Goal: Task Accomplishment & Management: Use online tool/utility

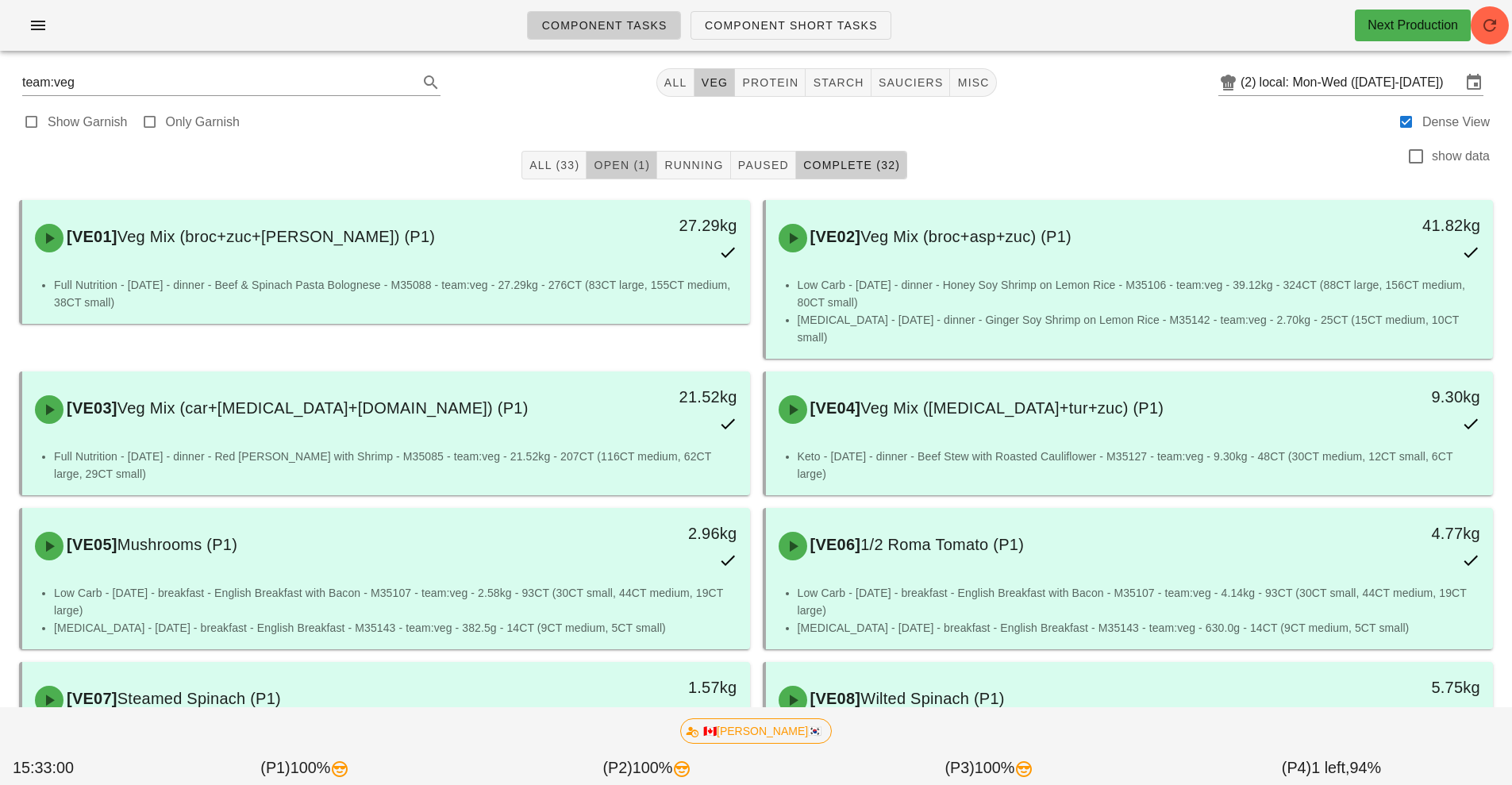
click at [634, 165] on span "Open (1)" at bounding box center [621, 165] width 57 height 13
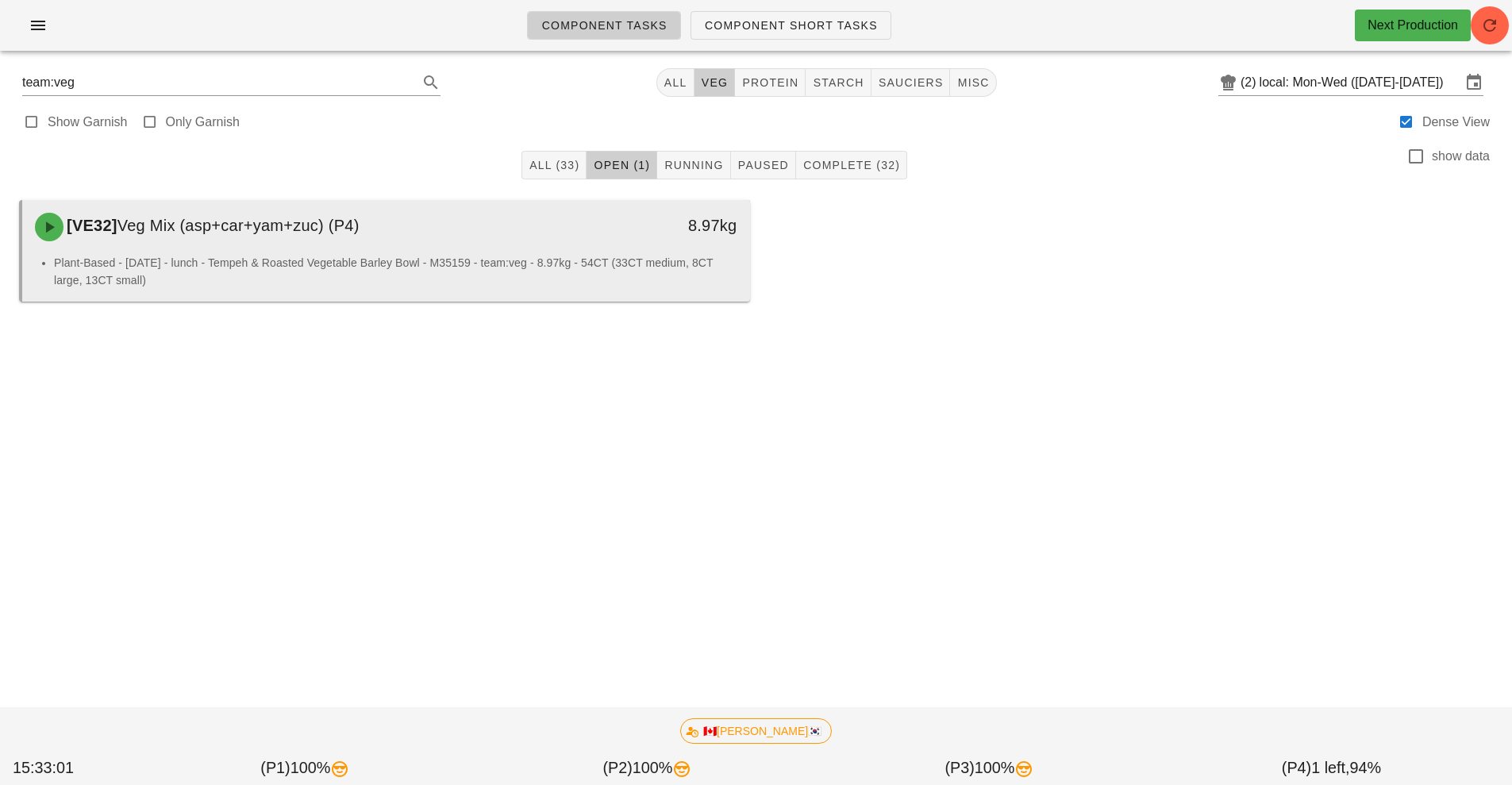
click at [596, 260] on li "Plant-Based - Tuesday - lunch - Tempeh & Roasted Vegetable Barley Bowl - M35159…" at bounding box center [396, 271] width 684 height 35
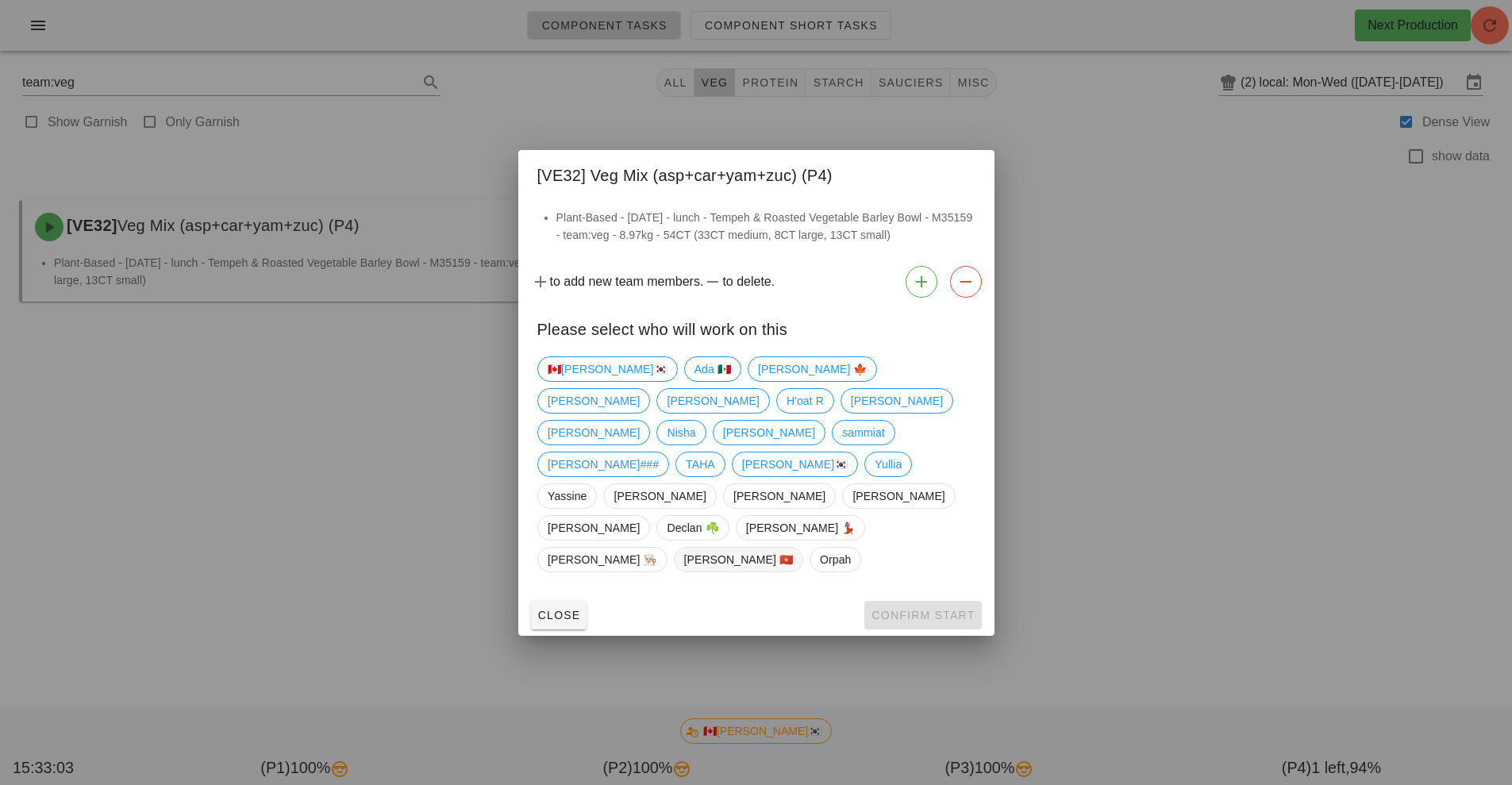
click at [793, 548] on span "[PERSON_NAME] 🇻🇳" at bounding box center [739, 559] width 110 height 23
click at [908, 609] on span "Confirm Start" at bounding box center [922, 615] width 104 height 13
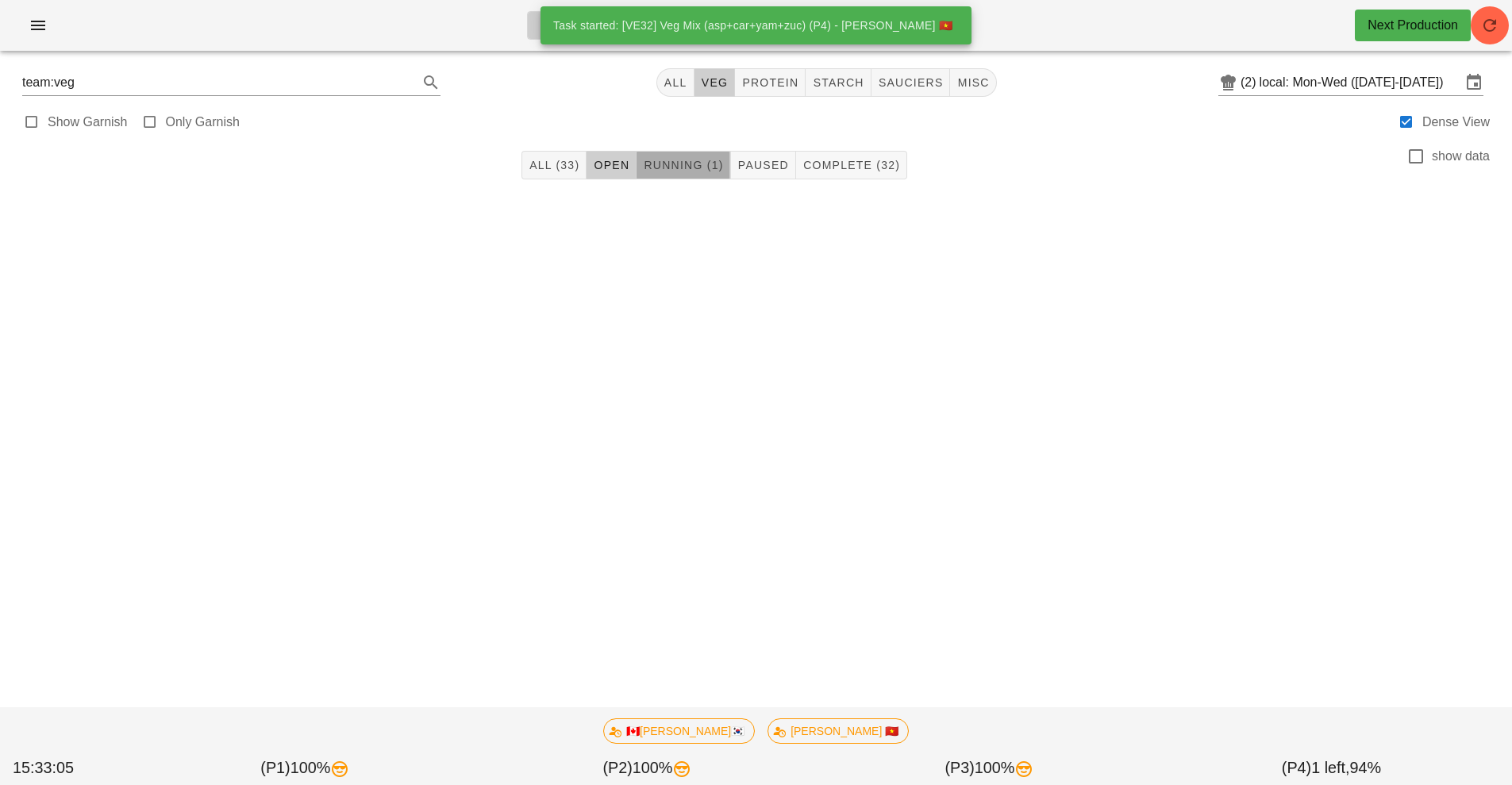
click at [698, 165] on span "Running (1)" at bounding box center [683, 165] width 80 height 13
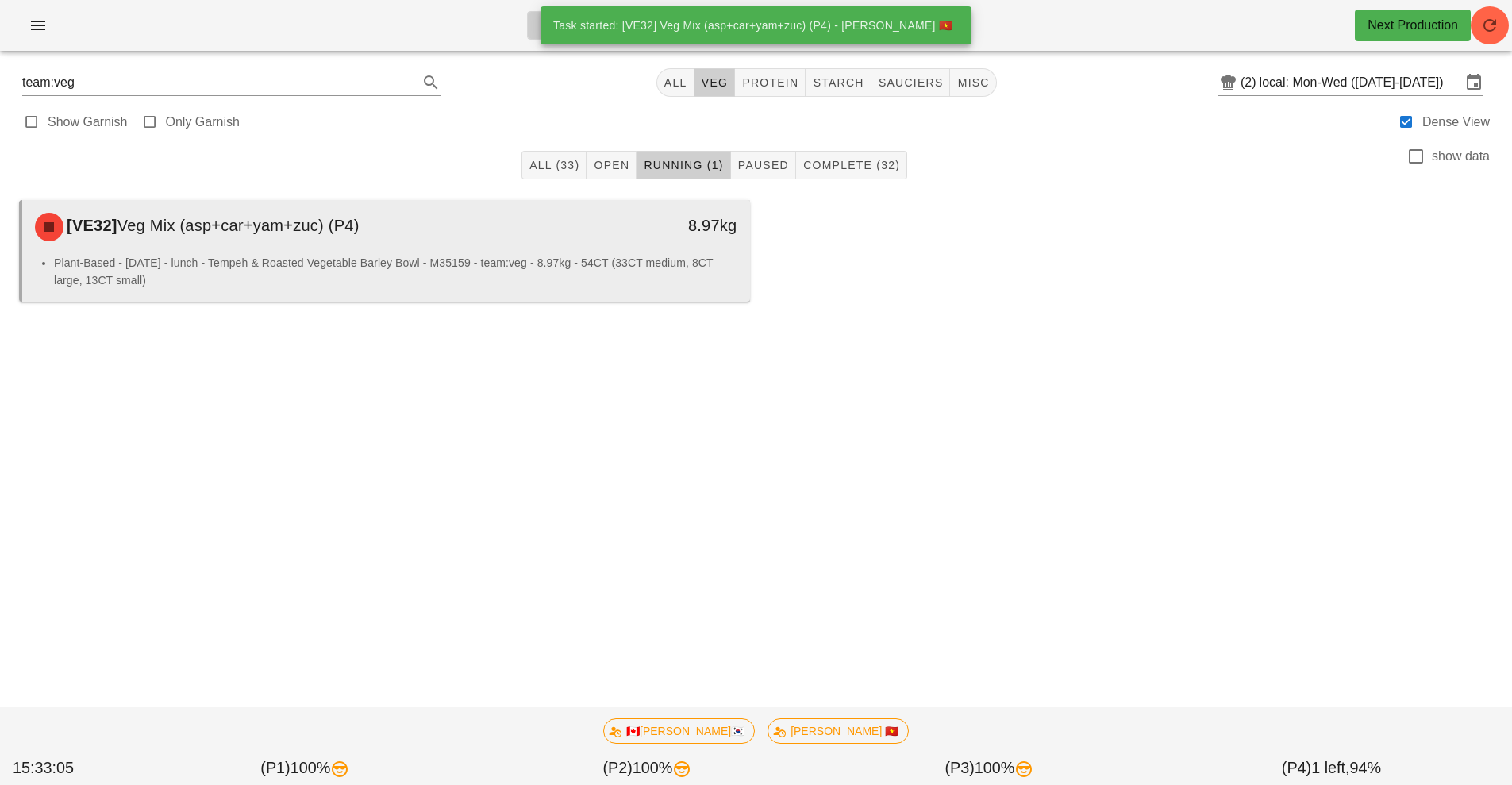
click at [514, 244] on div "[VE32] Veg Mix (asp+car+yam+zuc) (P4)" at bounding box center [295, 226] width 541 height 48
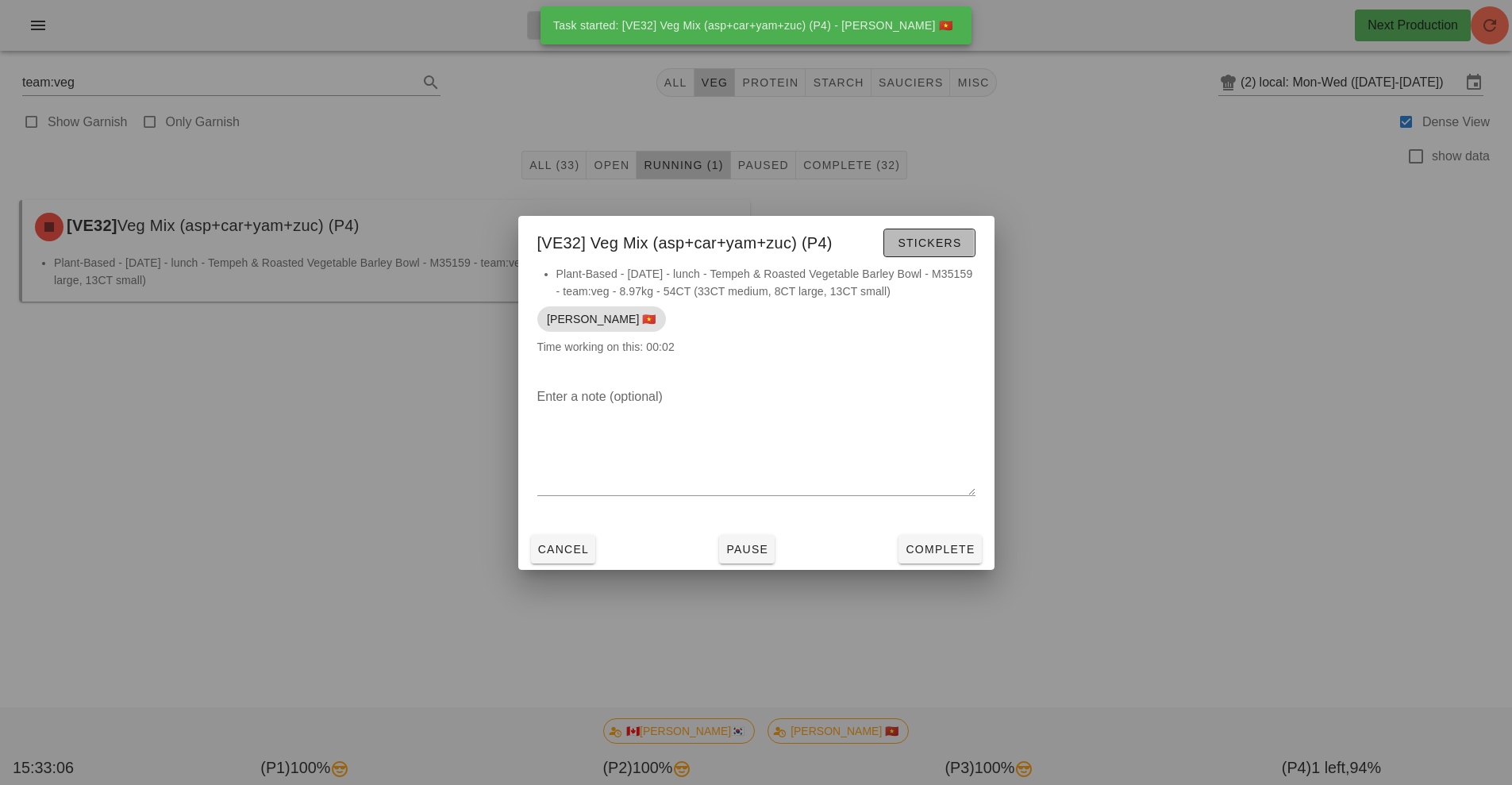
click at [938, 244] on span "Stickers" at bounding box center [929, 243] width 65 height 13
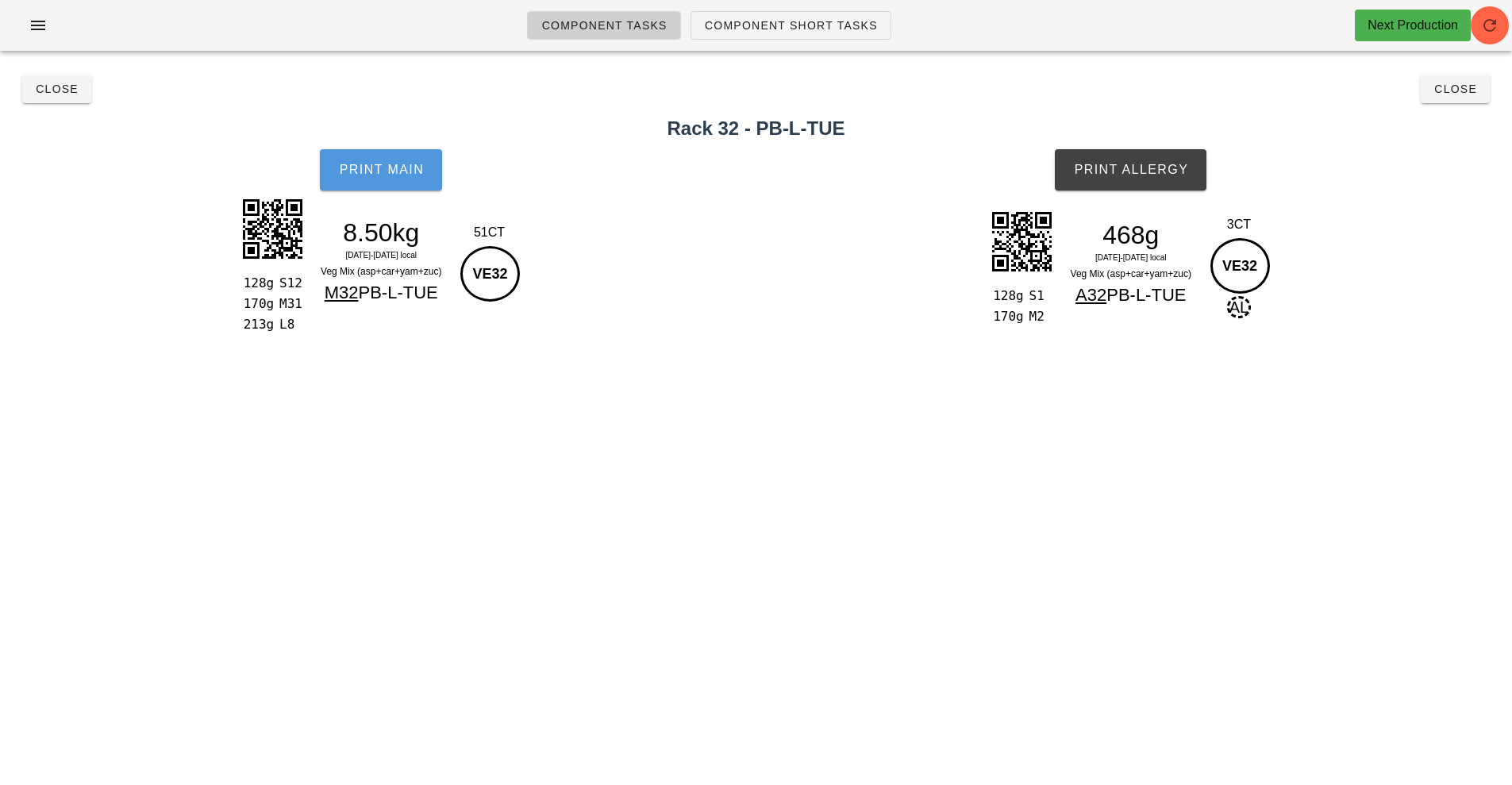
click at [393, 175] on span "Print Main" at bounding box center [381, 170] width 86 height 15
click at [1142, 171] on span "Print Allergy" at bounding box center [1131, 170] width 115 height 15
click at [1473, 88] on span "Close" at bounding box center [1455, 89] width 44 height 13
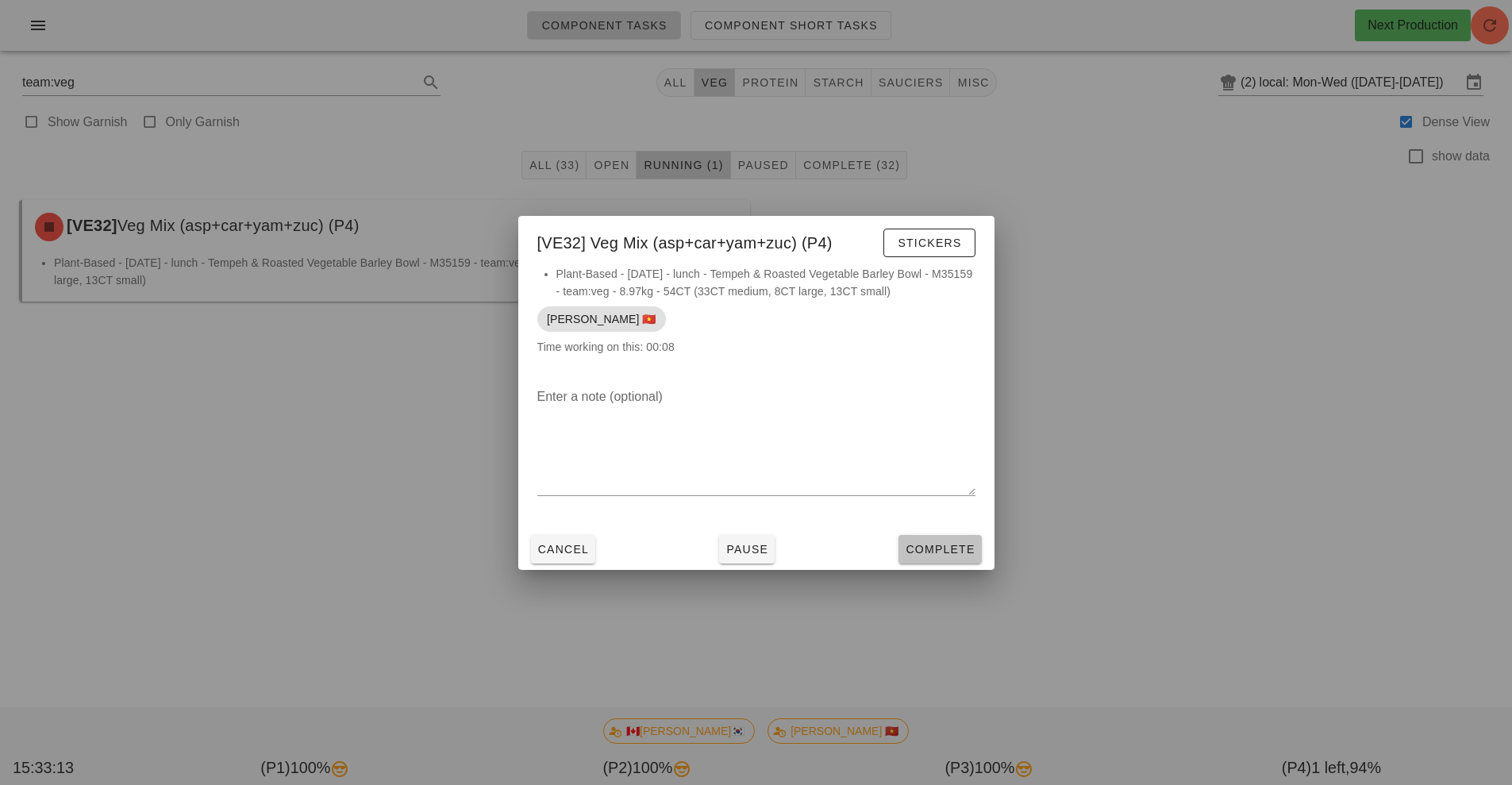
click at [935, 545] on span "Complete" at bounding box center [940, 550] width 69 height 13
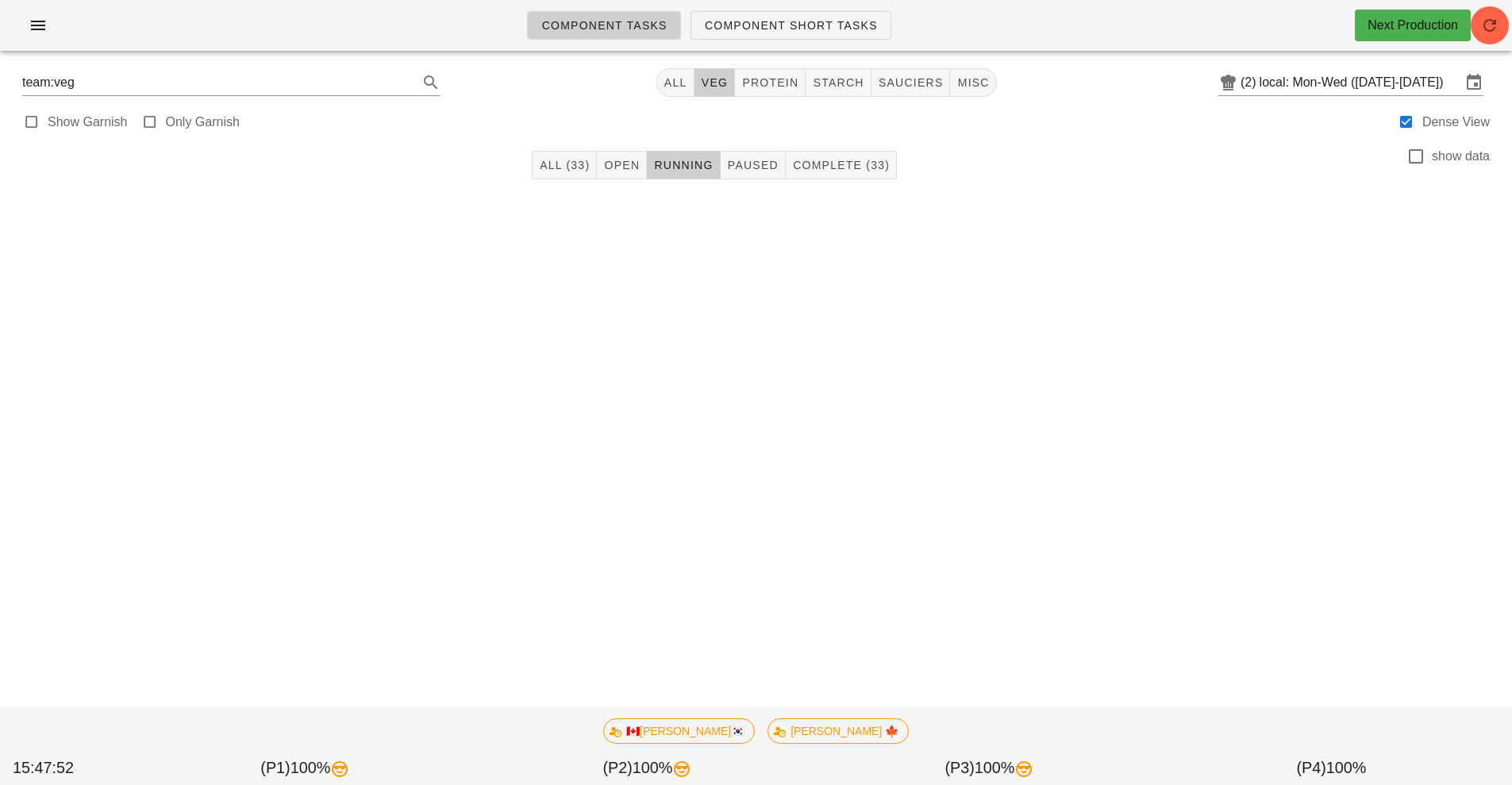
click at [791, 400] on div "Component Tasks Component Short Tasks Next Production team:veg All veg protein …" at bounding box center [756, 392] width 1512 height 785
click at [877, 413] on div "Component Tasks Component Short Tasks Next Production team:veg All veg protein …" at bounding box center [756, 392] width 1512 height 785
click at [961, 481] on div "Component Tasks Component Short Tasks Next Production team:veg All veg protein …" at bounding box center [756, 392] width 1512 height 785
click at [967, 492] on div "Component Tasks Component Short Tasks Next Production team:veg All veg protein …" at bounding box center [756, 392] width 1512 height 785
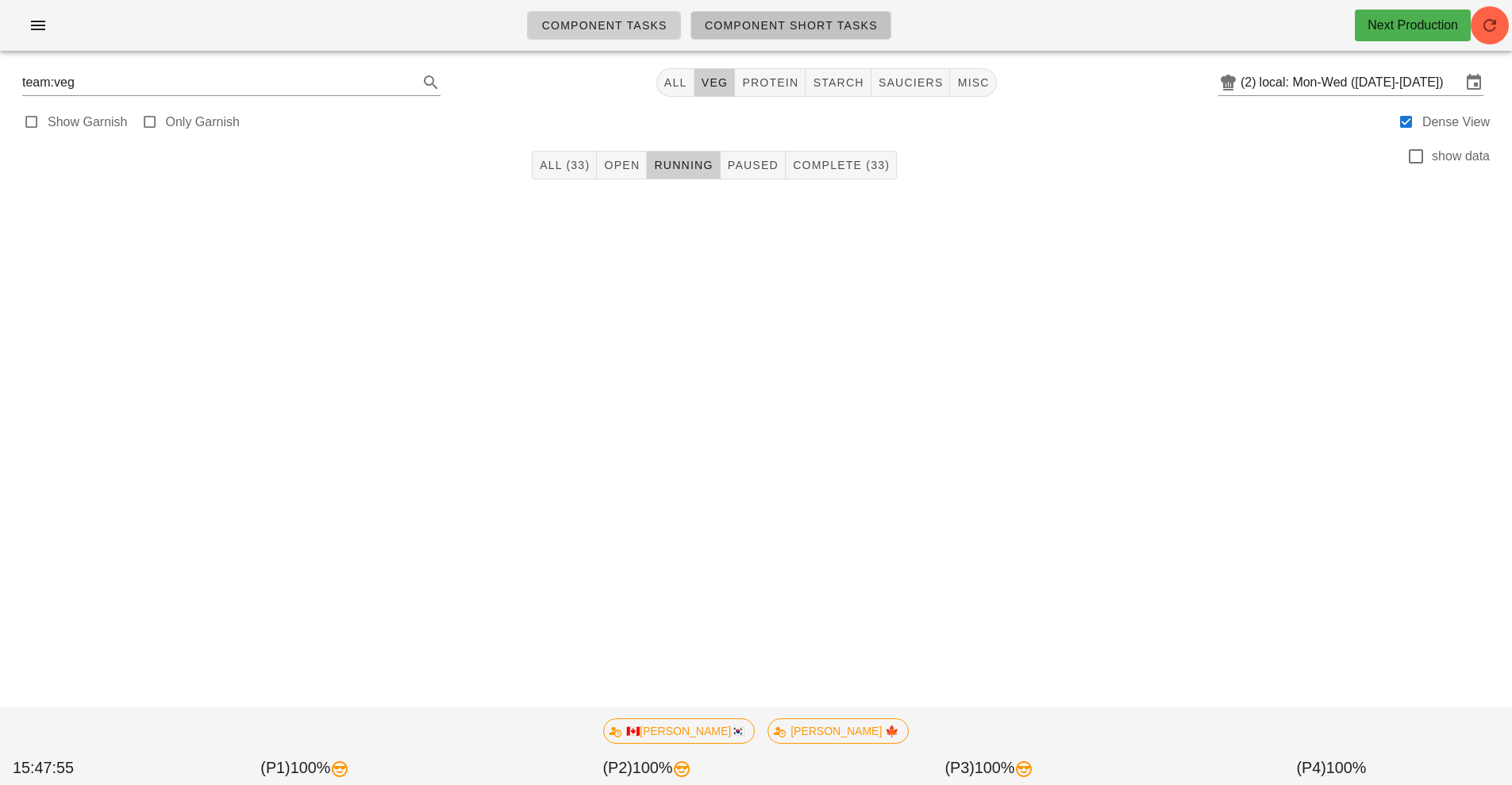
click at [821, 24] on span "Component Short Tasks" at bounding box center [790, 26] width 174 height 13
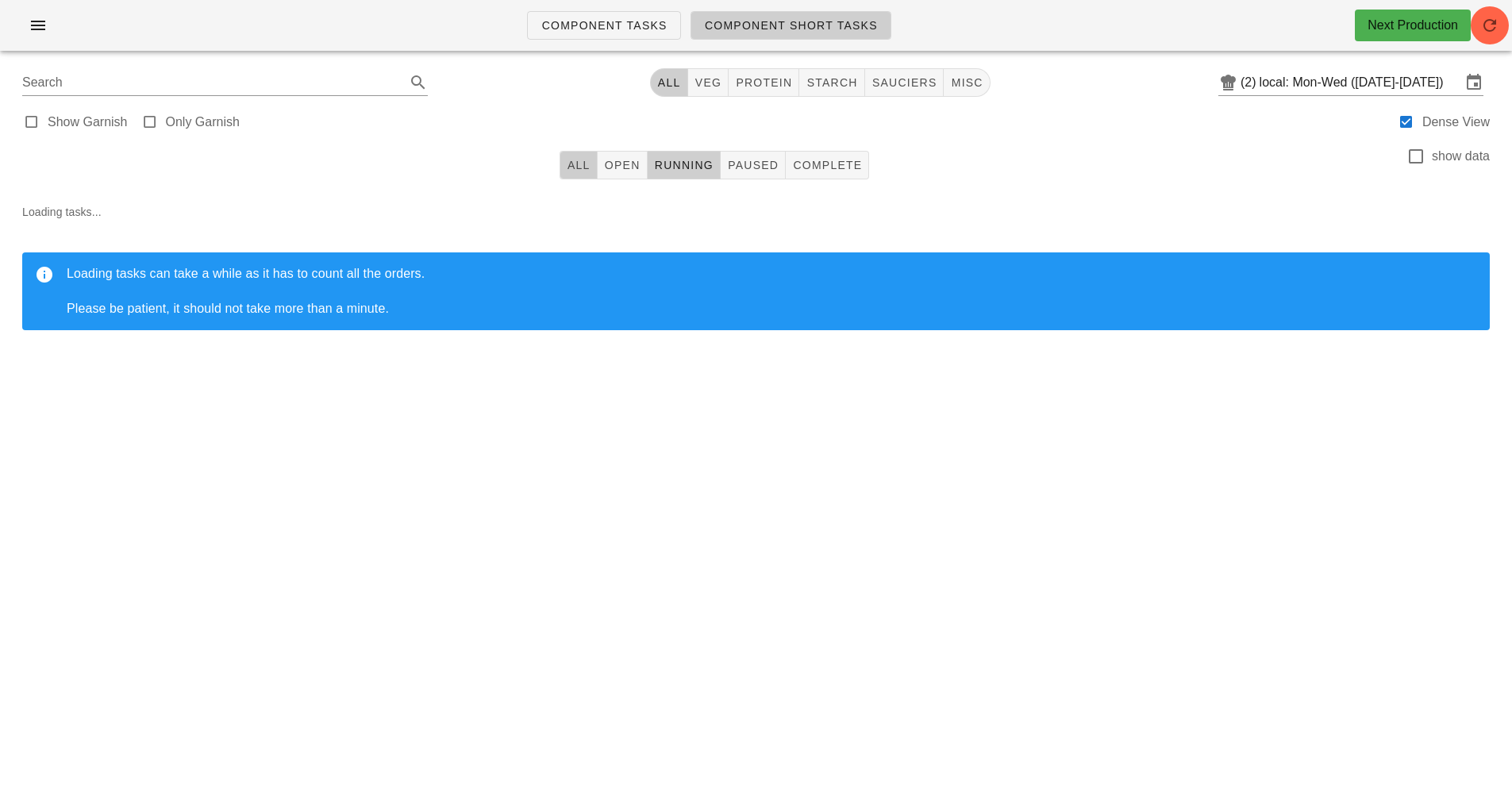
click at [579, 173] on button "All" at bounding box center [578, 165] width 38 height 28
click at [1503, 41] on div "Component Tasks Component Short Tasks Next Production" at bounding box center [756, 25] width 1512 height 51
click at [1492, 28] on icon "button" at bounding box center [1490, 26] width 19 height 19
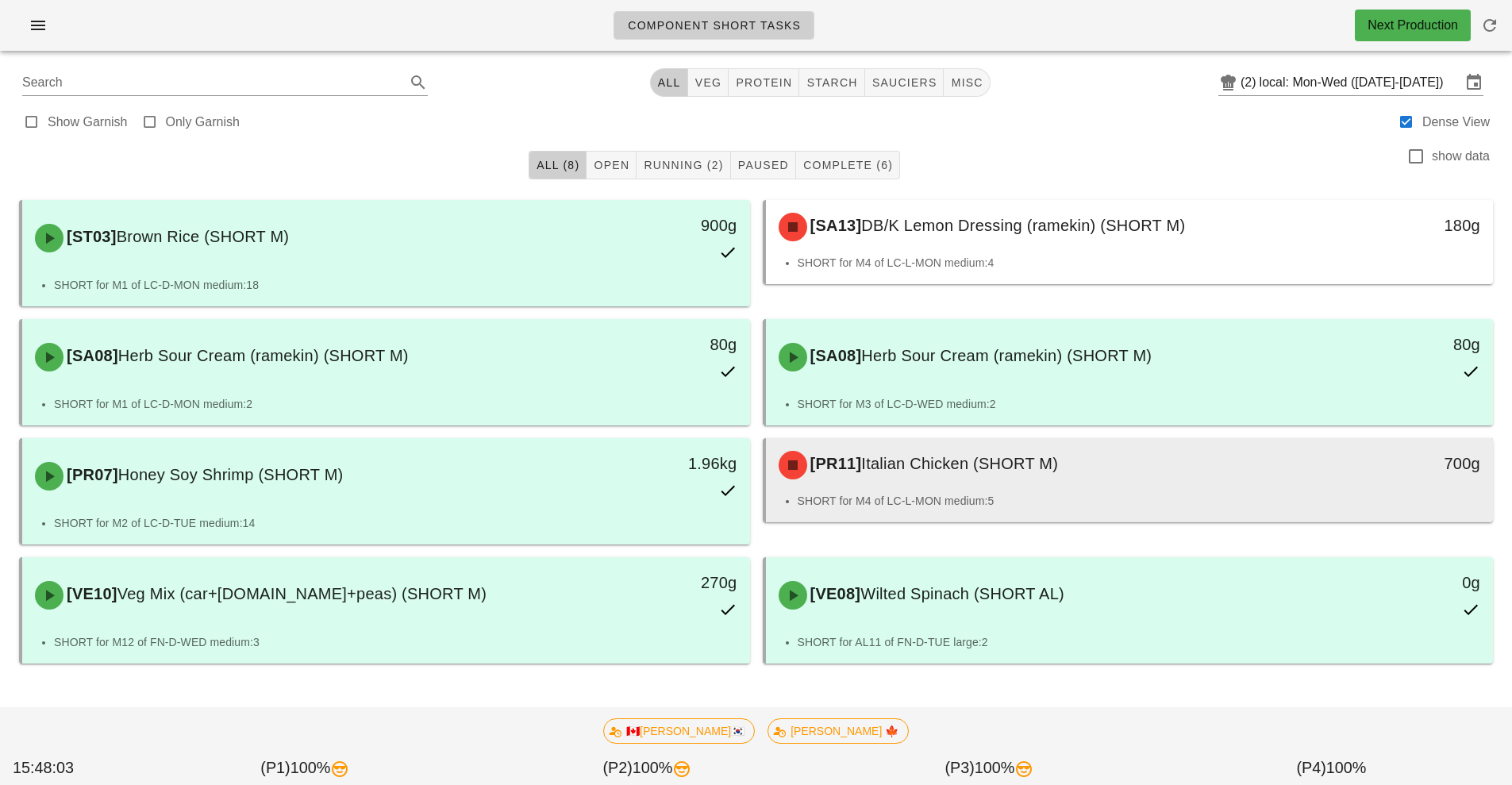
click at [994, 501] on li "SHORT for M4 of LC-L-MON medium:5" at bounding box center [1139, 501] width 684 height 18
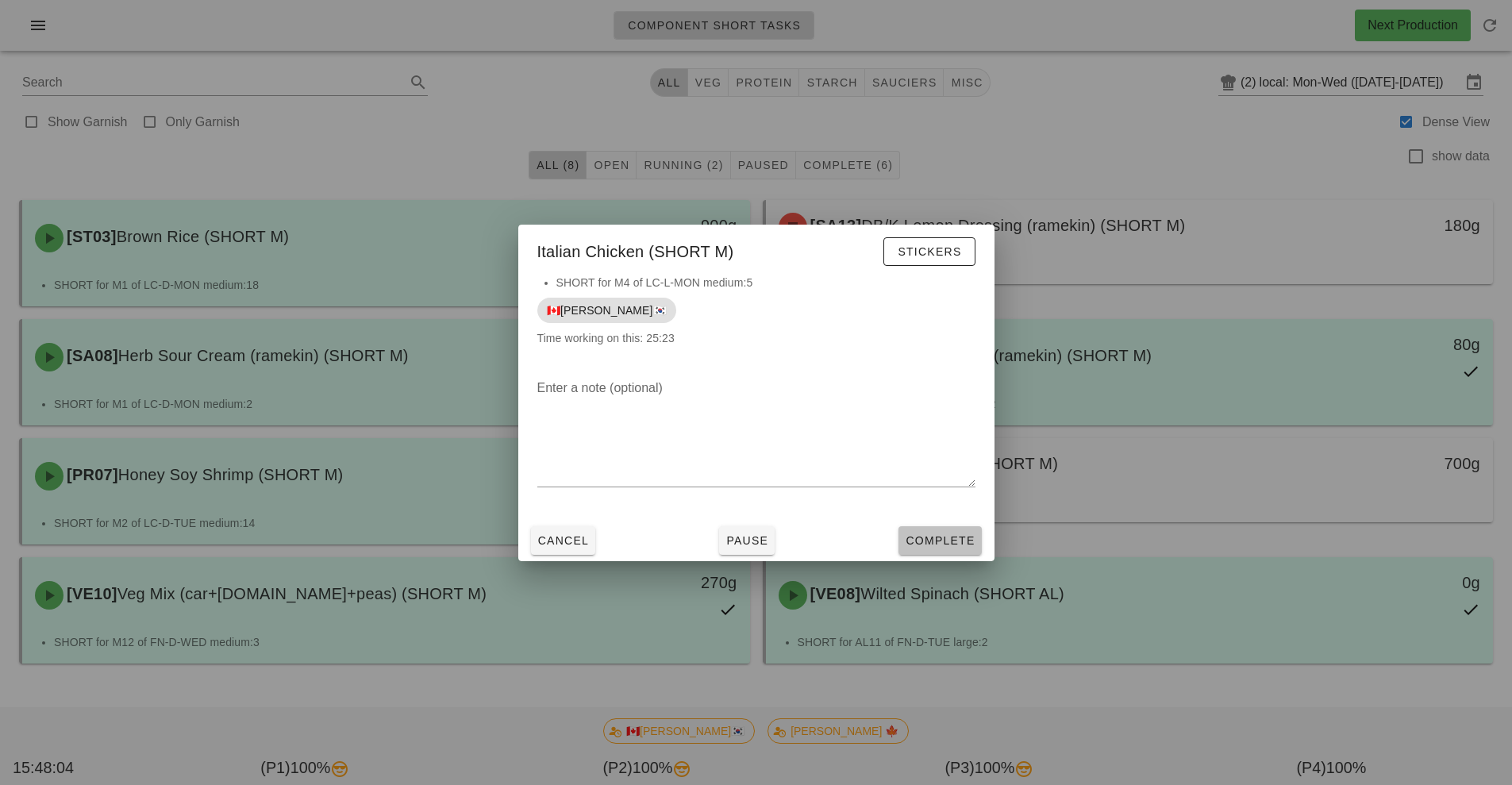
click at [930, 542] on span "Complete" at bounding box center [940, 541] width 69 height 13
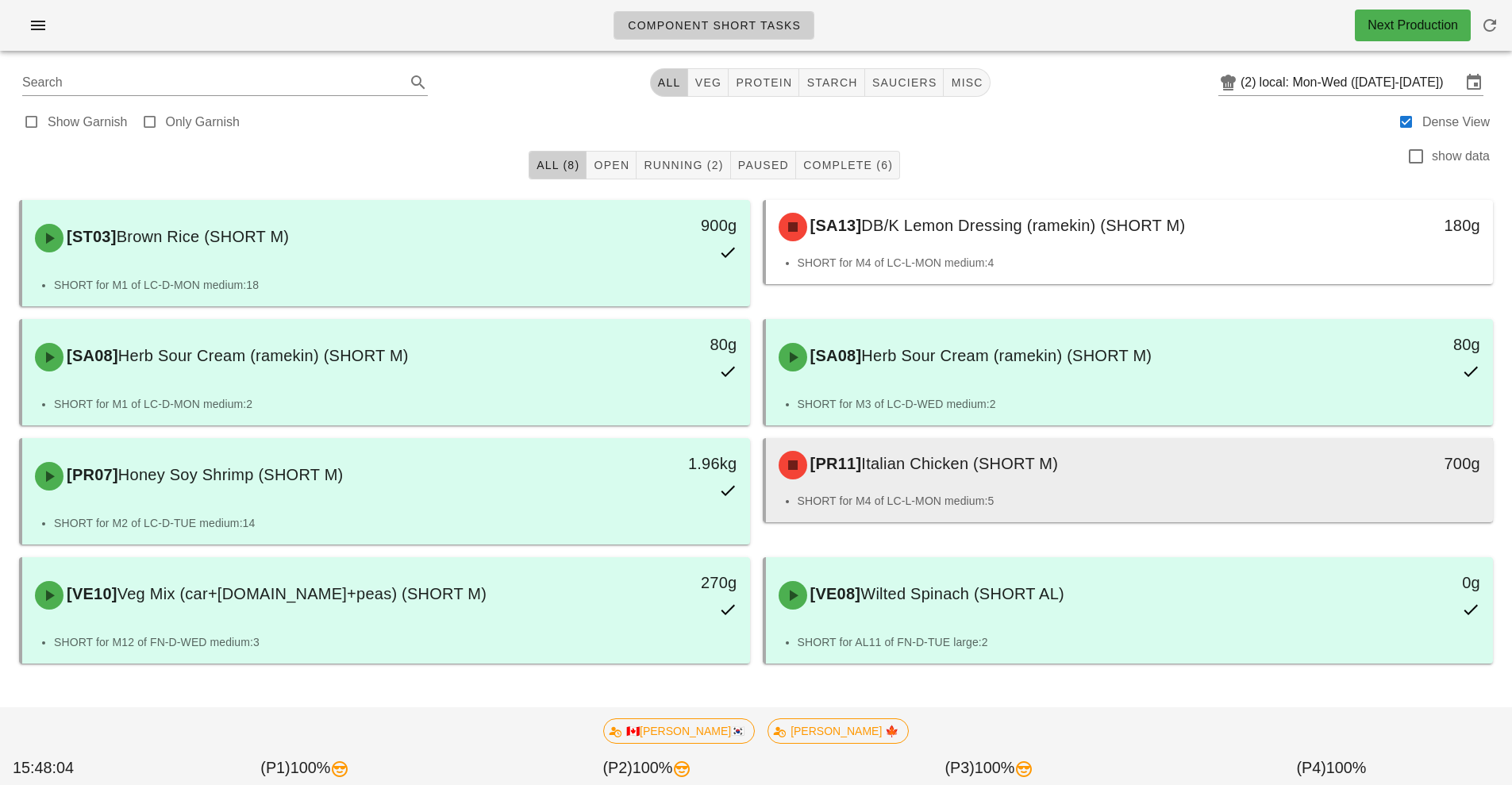
click at [969, 493] on li "SHORT for M4 of LC-L-MON medium:5" at bounding box center [1139, 501] width 684 height 18
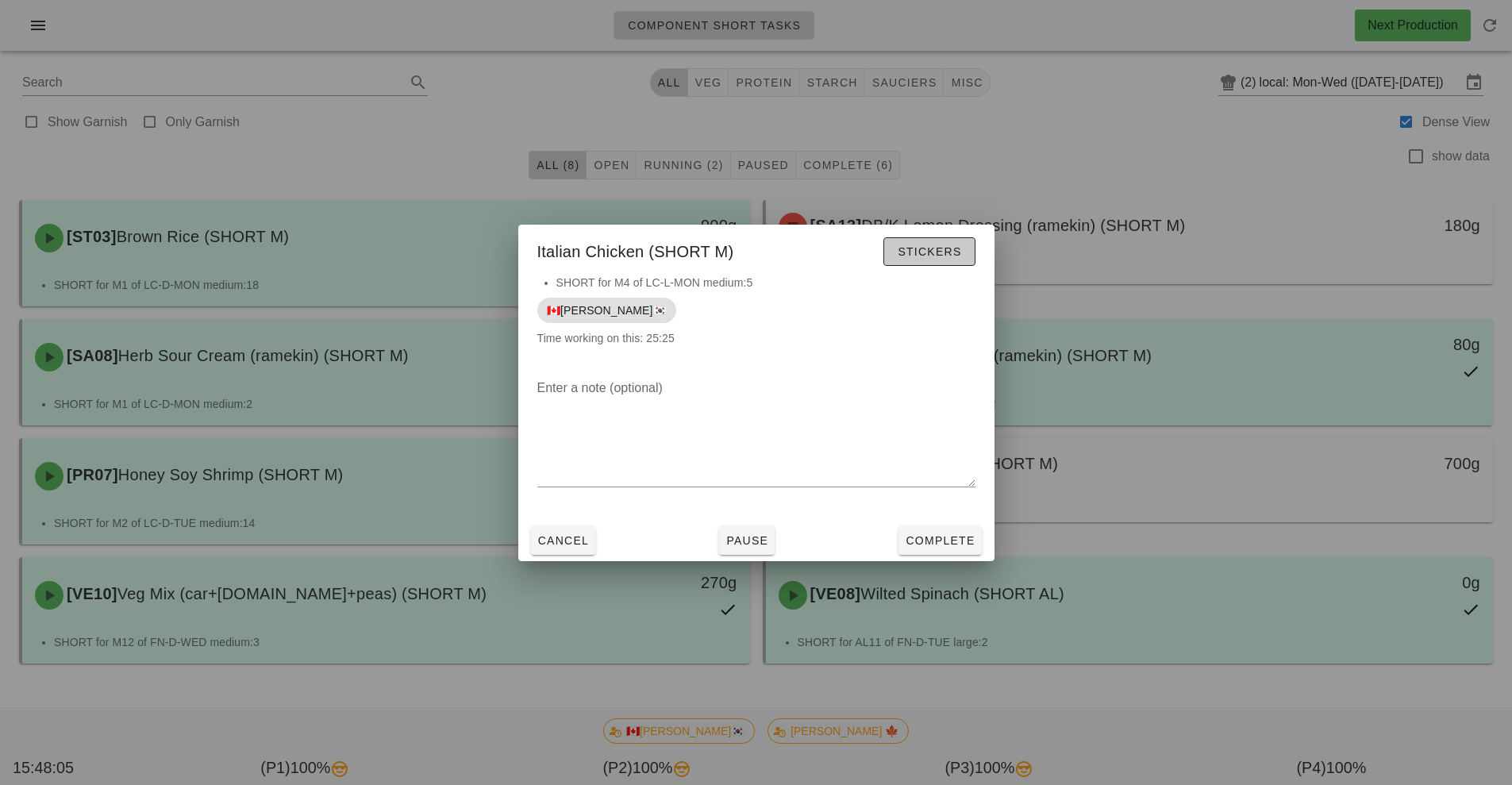
click at [954, 262] on button "Stickers" at bounding box center [929, 251] width 91 height 28
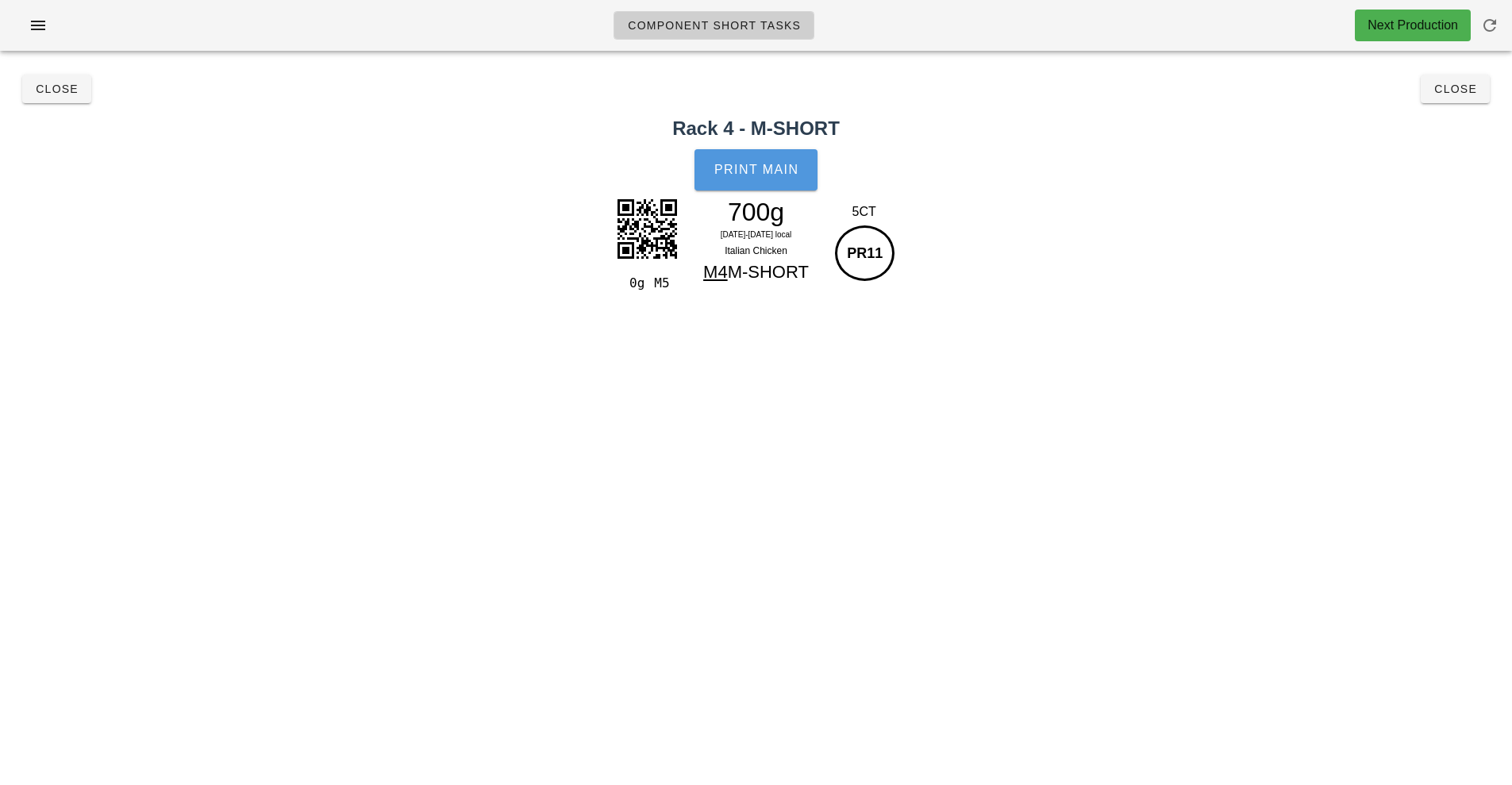
click at [777, 182] on button "Print Main" at bounding box center [755, 170] width 122 height 41
click at [1478, 97] on button "Close" at bounding box center [1455, 88] width 69 height 28
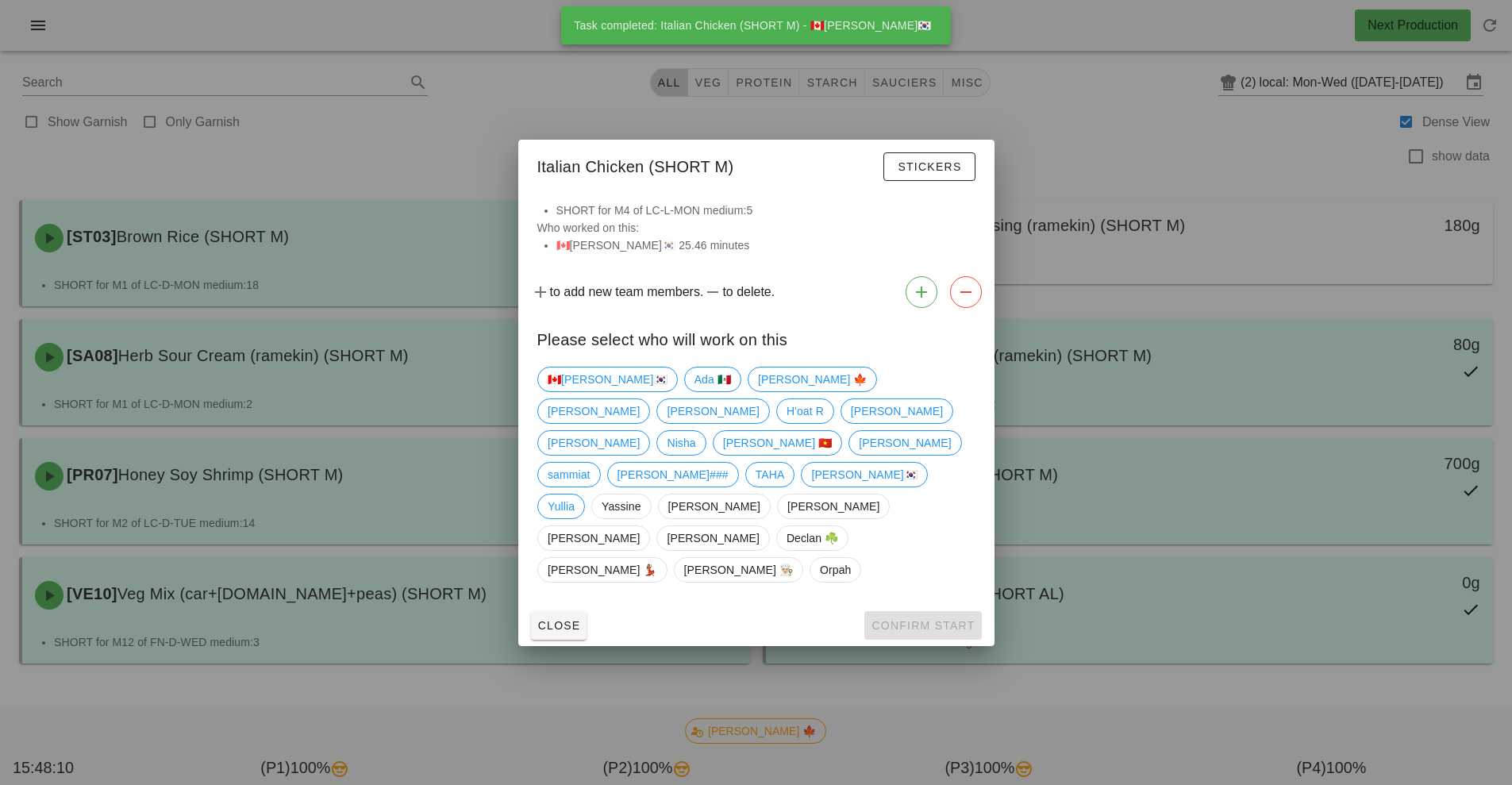
click at [1225, 382] on div at bounding box center [756, 392] width 1512 height 785
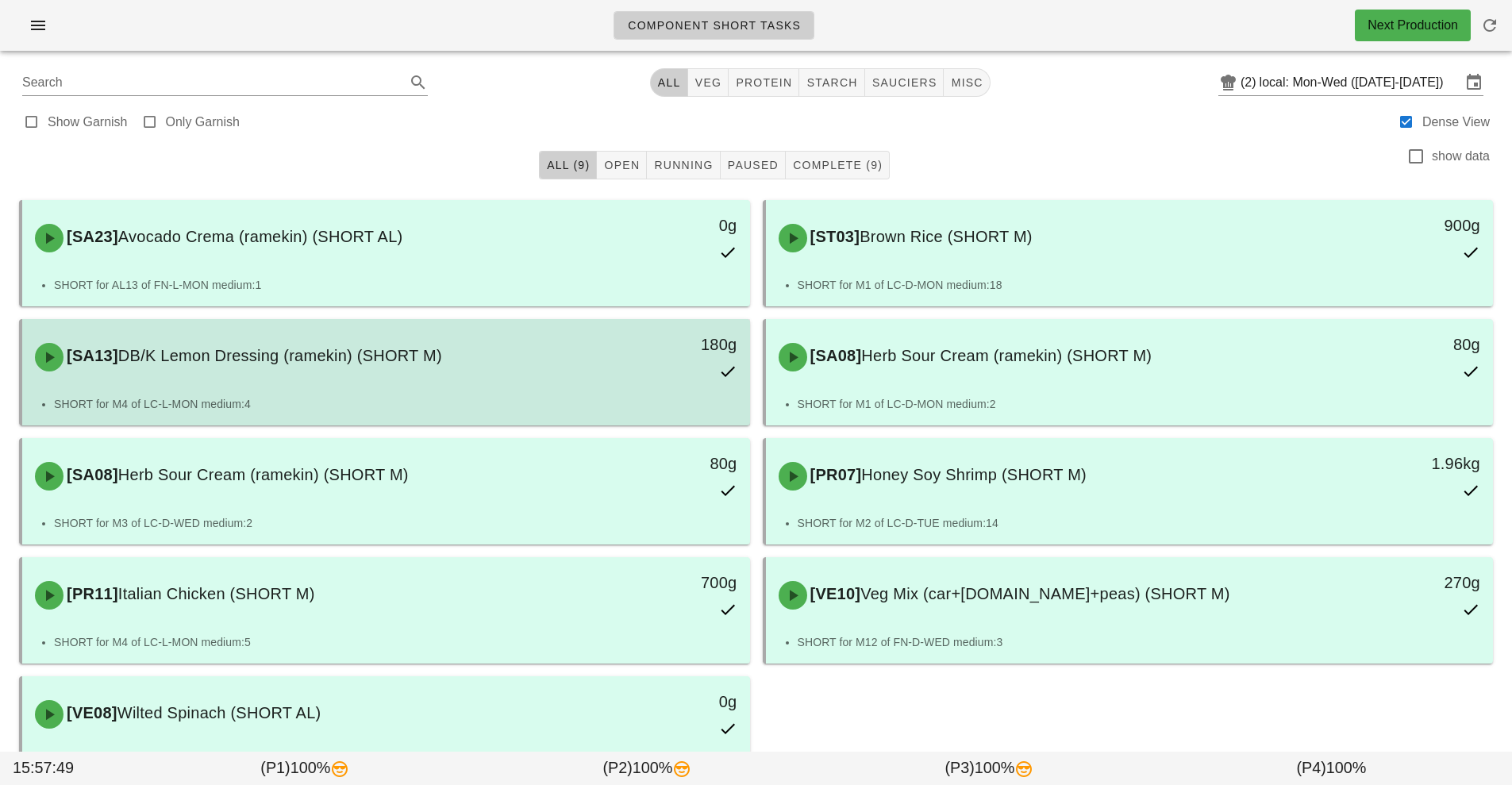
click at [620, 388] on div "180g" at bounding box center [655, 357] width 180 height 70
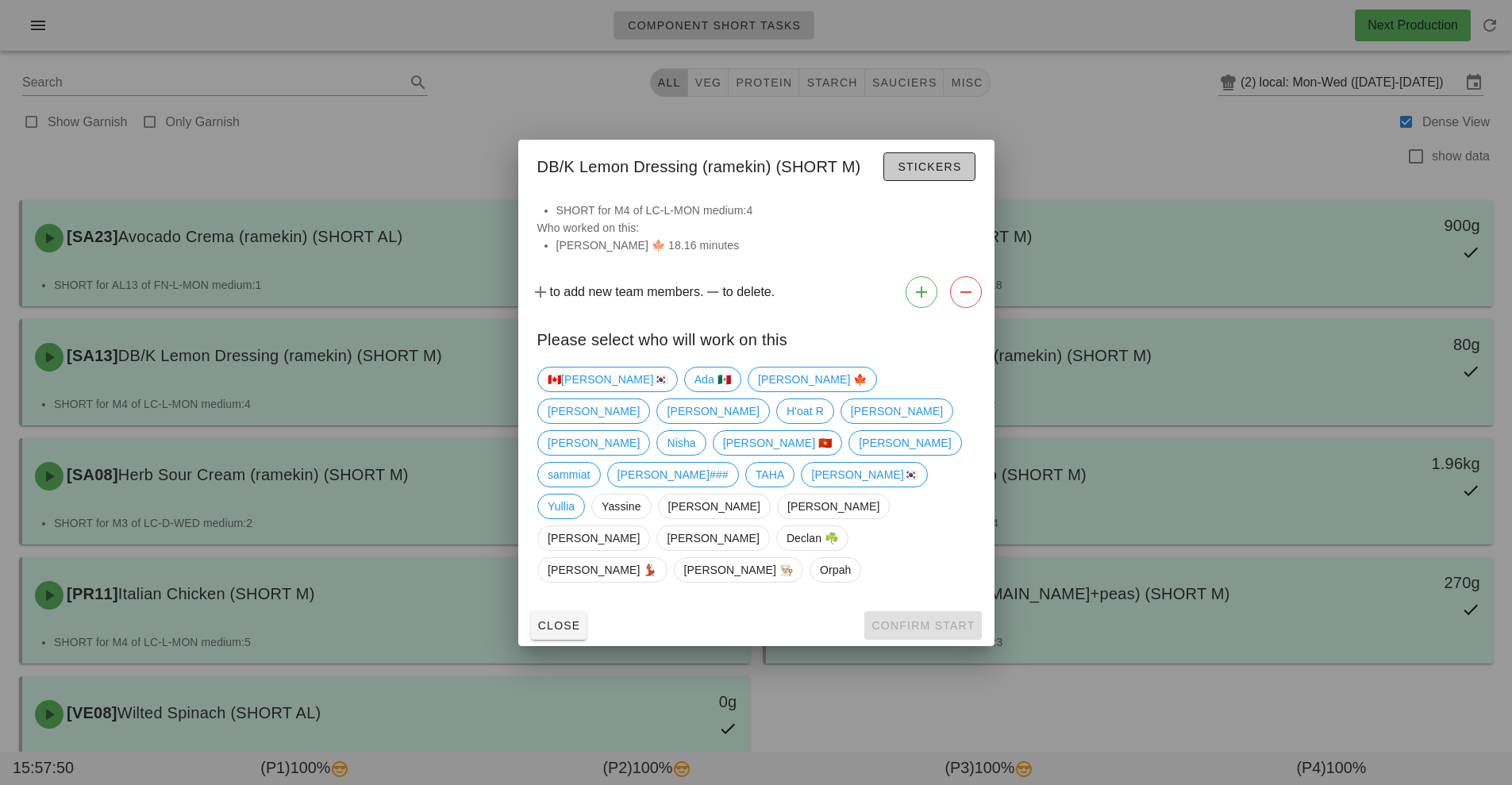
click at [956, 181] on button "Stickers" at bounding box center [929, 167] width 91 height 28
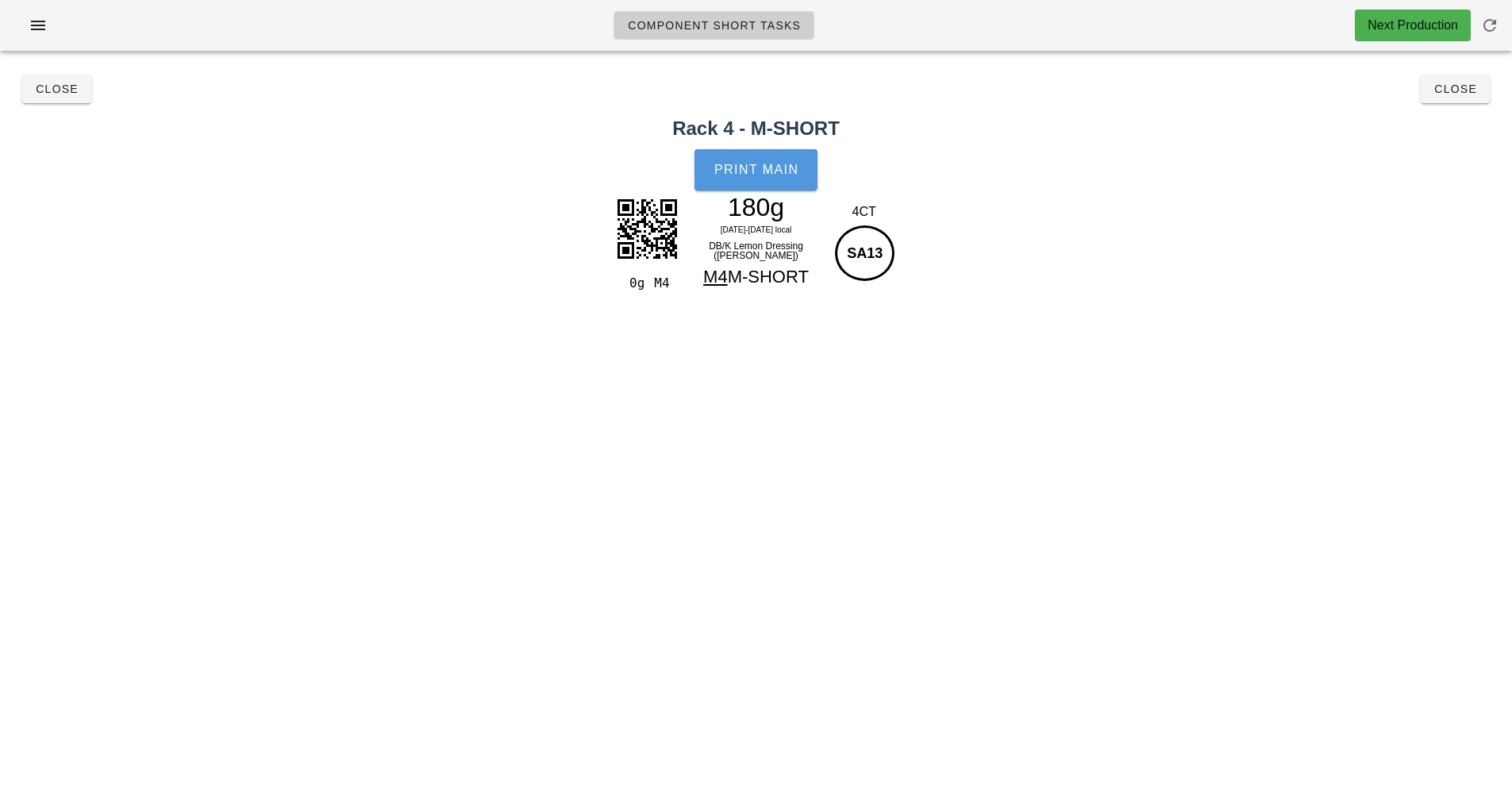
click at [779, 167] on span "Print Main" at bounding box center [756, 170] width 86 height 15
click at [1485, 92] on button "Close" at bounding box center [1455, 88] width 69 height 28
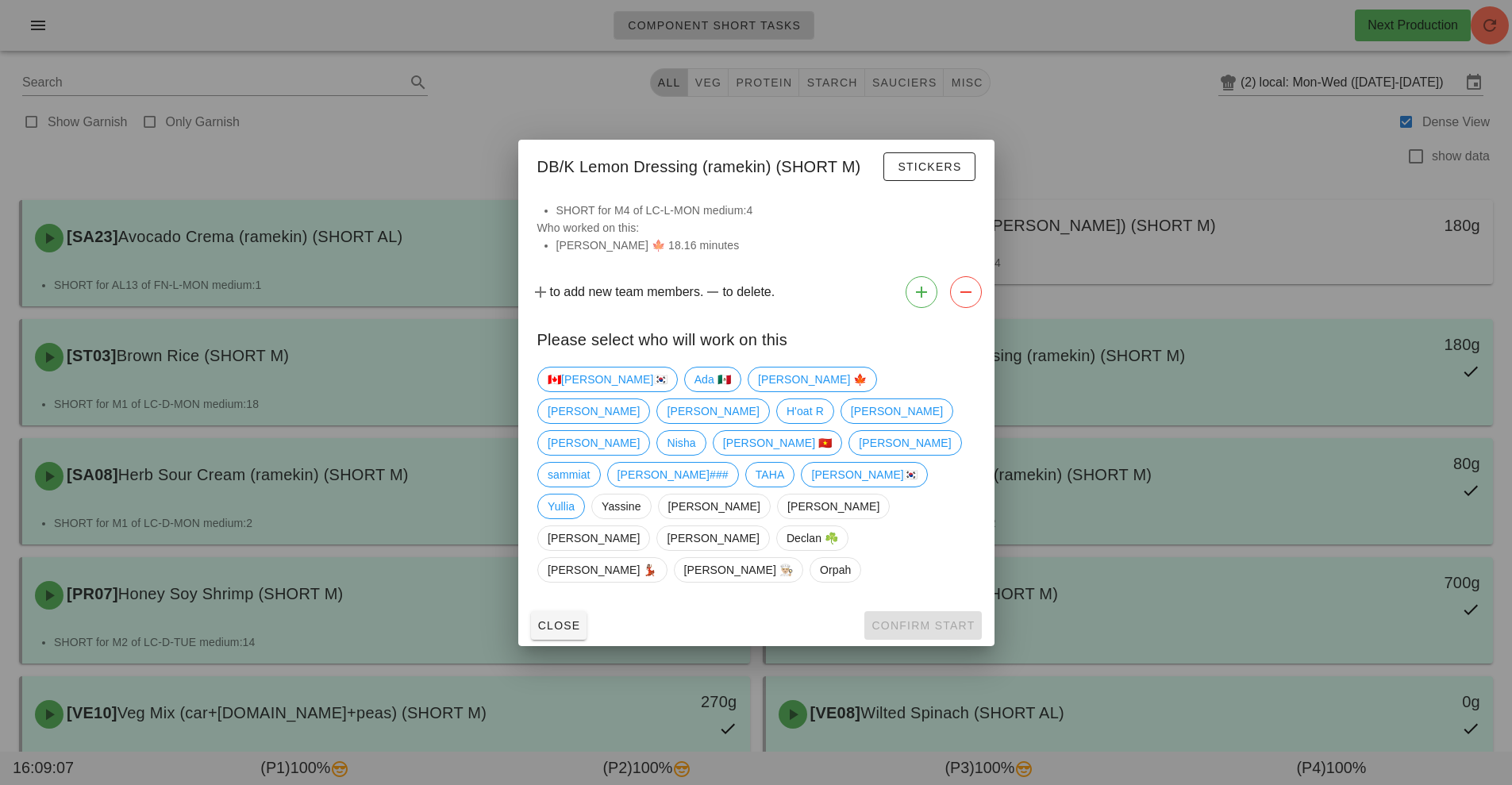
click at [1204, 254] on div at bounding box center [756, 392] width 1512 height 785
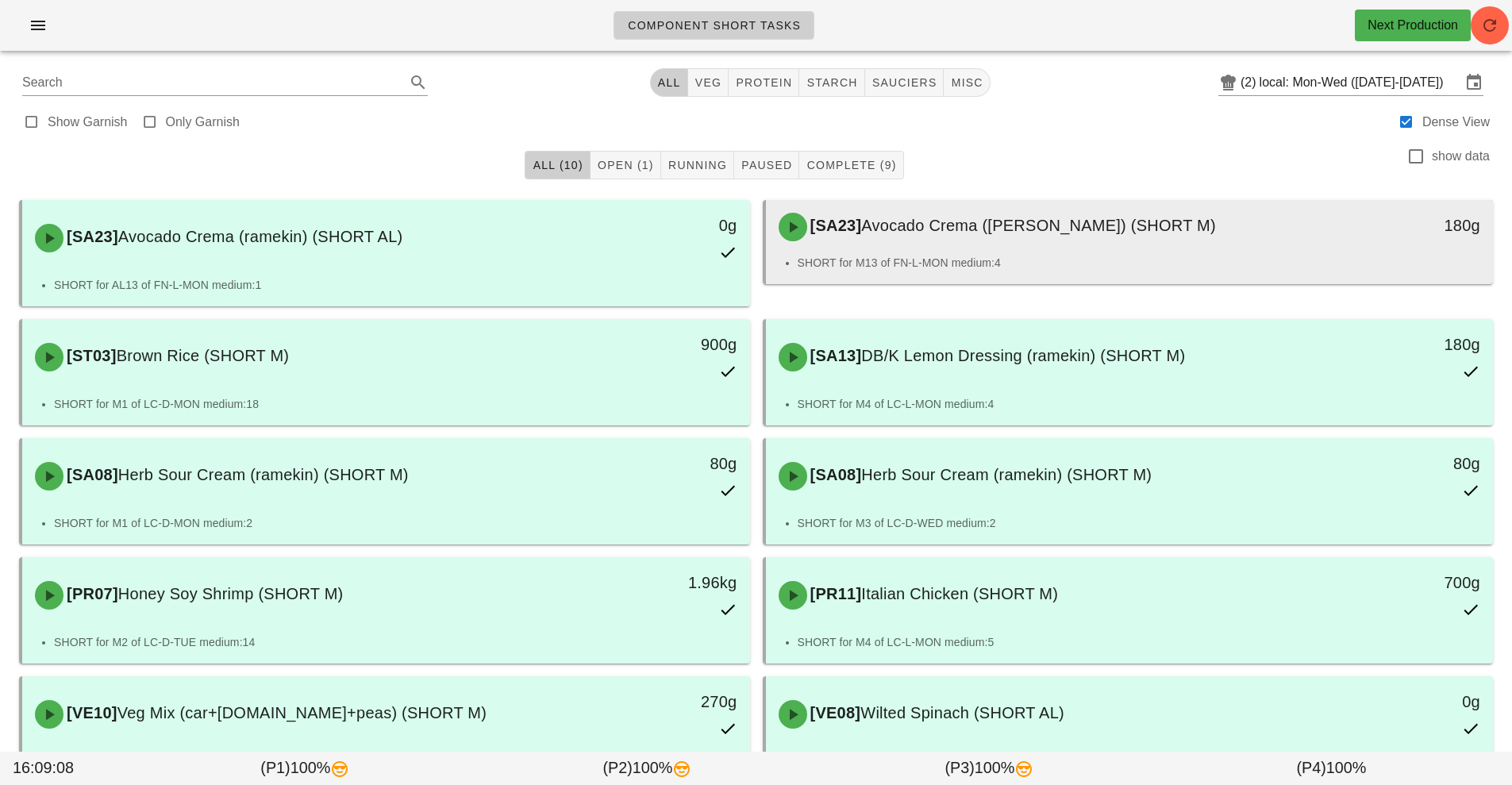
click at [1158, 249] on div "[SA23] Avocado Crema (ramekin) (SHORT M)" at bounding box center [1039, 226] width 541 height 48
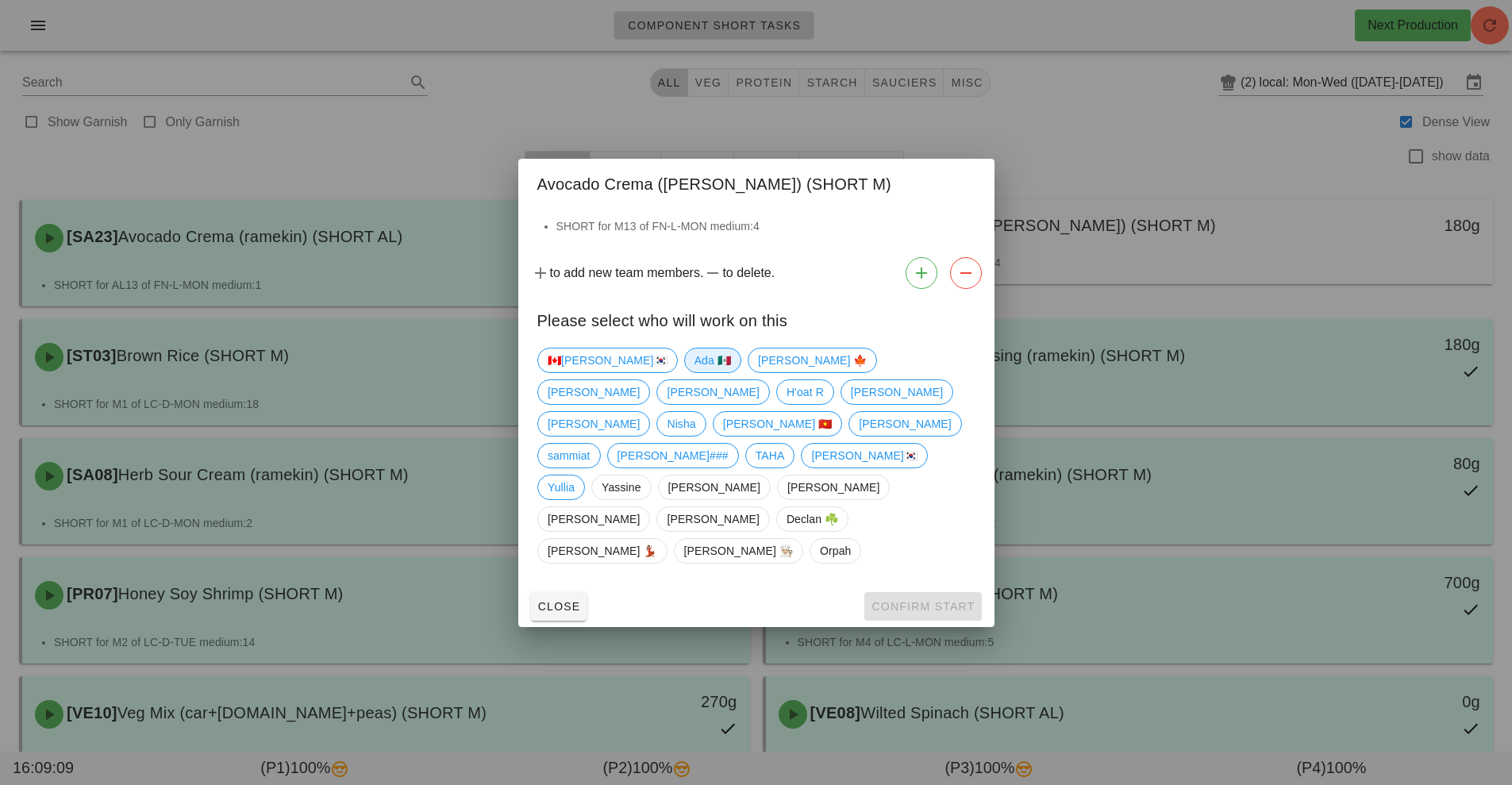
click at [693, 373] on span "Ada 🇲🇽" at bounding box center [711, 360] width 36 height 23
click at [757, 373] on span "[PERSON_NAME] 🍁" at bounding box center [812, 360] width 110 height 23
click at [918, 600] on span "Confirm Start" at bounding box center [922, 606] width 104 height 13
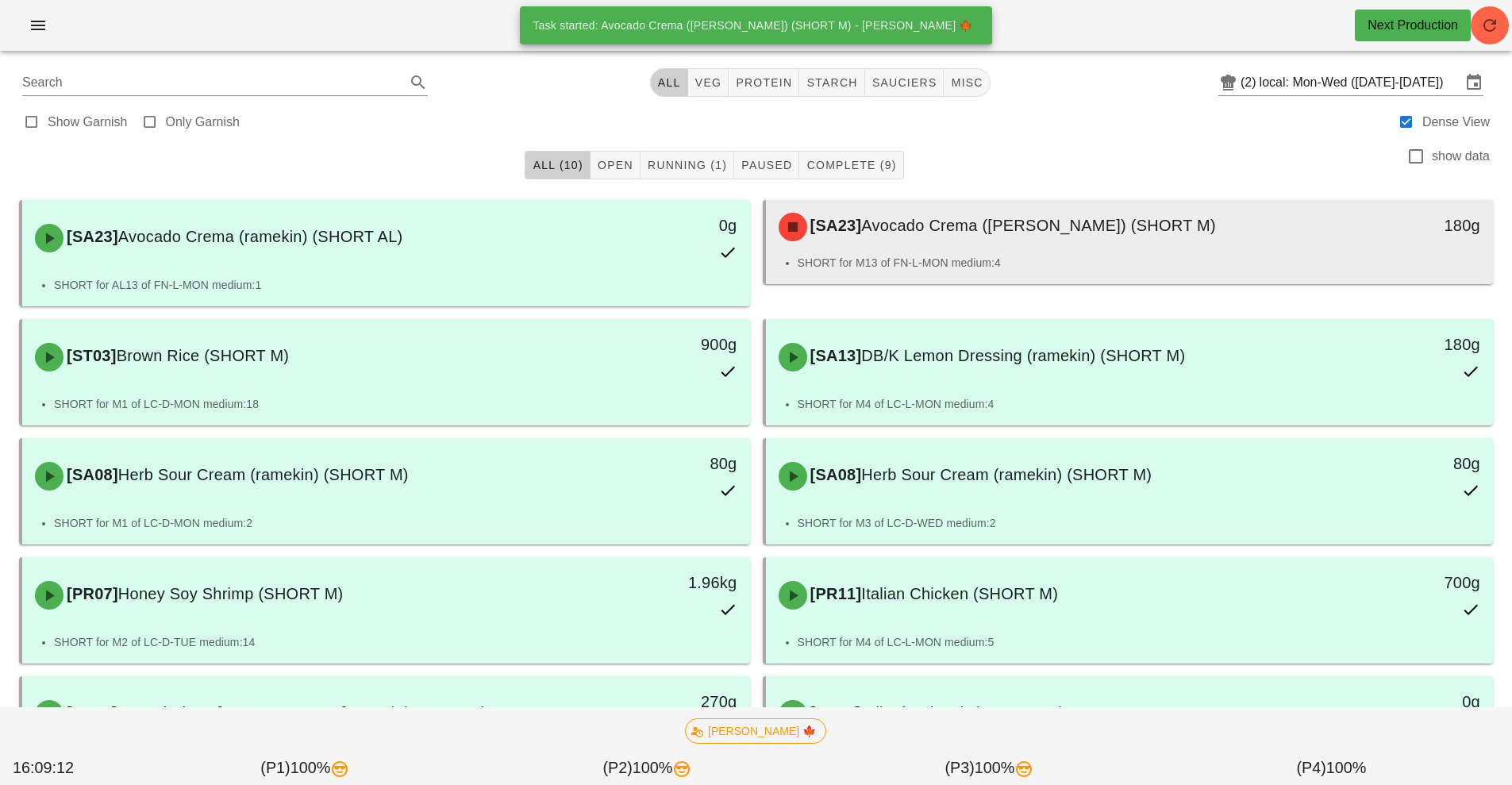
click at [1137, 264] on li "SHORT for M13 of FN-L-MON medium:4" at bounding box center [1139, 263] width 684 height 18
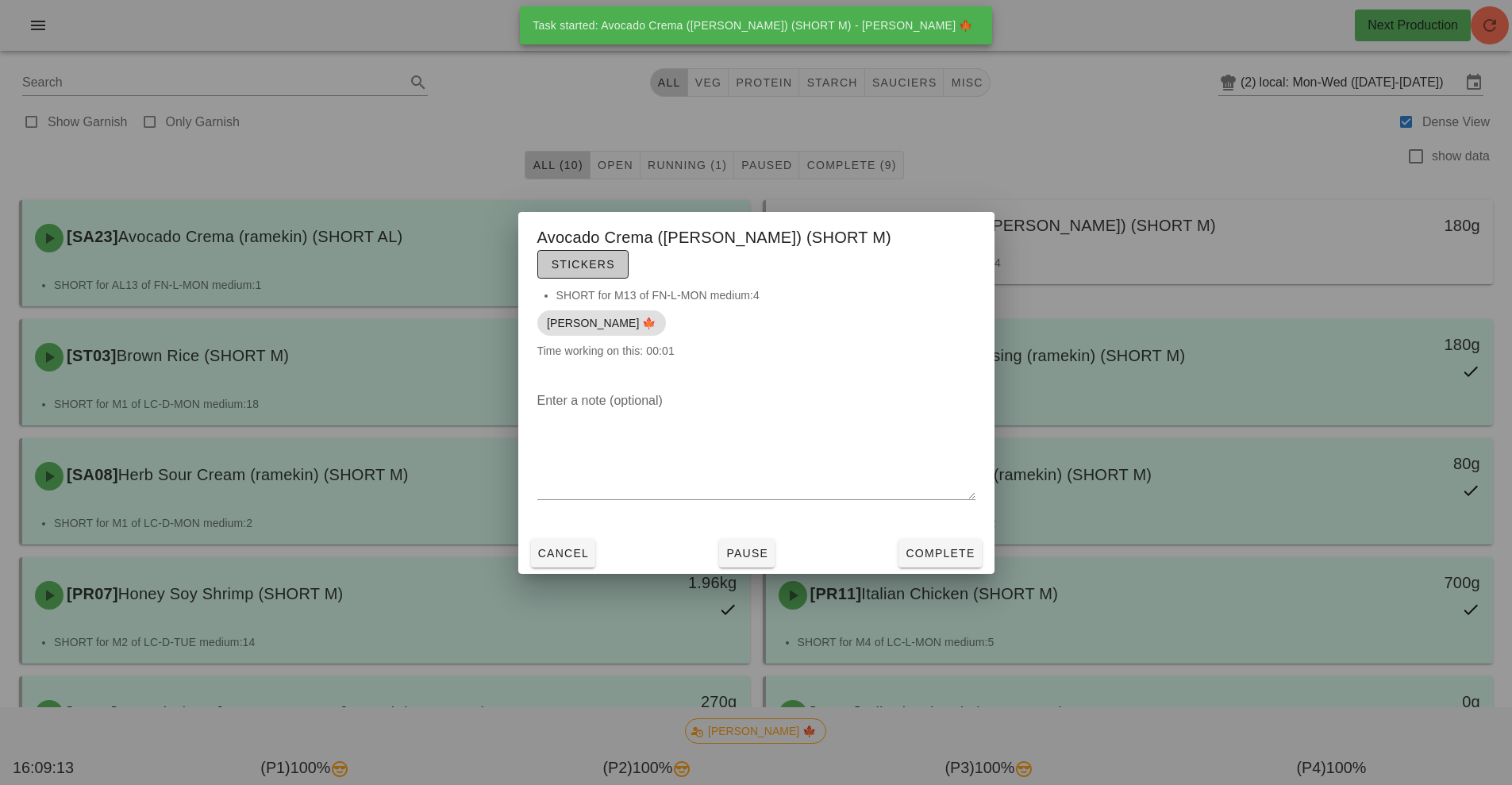
click at [629, 261] on button "Stickers" at bounding box center [583, 264] width 91 height 28
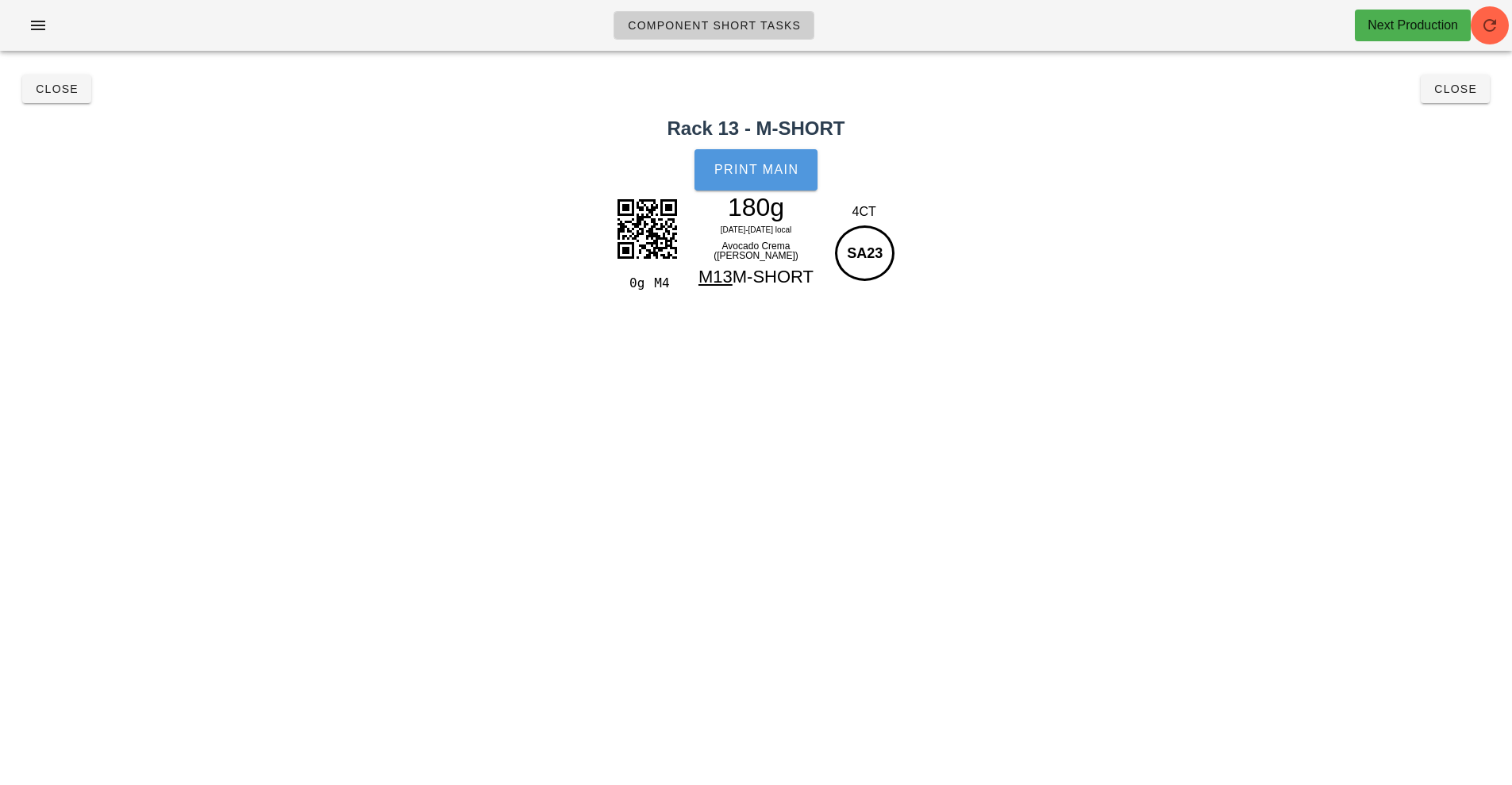
click at [761, 172] on span "Print Main" at bounding box center [756, 170] width 86 height 15
